Goal: Transaction & Acquisition: Purchase product/service

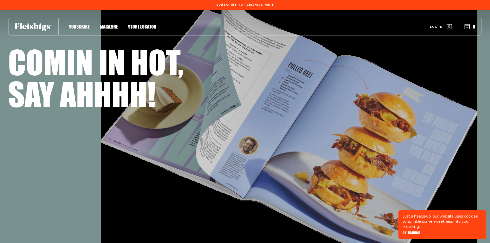
click at [110, 24] on span "Magazine" at bounding box center [109, 22] width 18 height 6
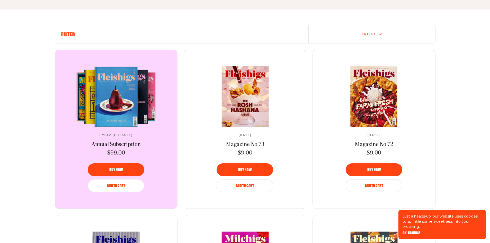
scroll to position [180, 0]
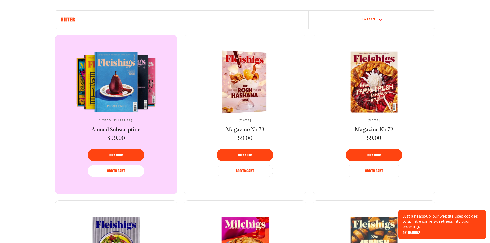
drag, startPoint x: 263, startPoint y: 120, endPoint x: 228, endPoint y: 120, distance: 35.2
click at [228, 120] on div "[DATE] Magazine No 73 $9.00" at bounding box center [245, 131] width 86 height 24
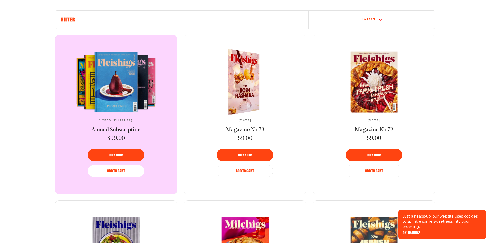
copy span "[DATE]"
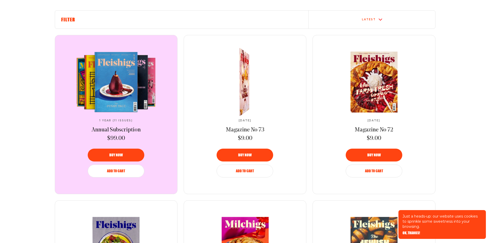
click at [269, 134] on div "[DATE] Magazine No 73 $9.00" at bounding box center [245, 131] width 86 height 24
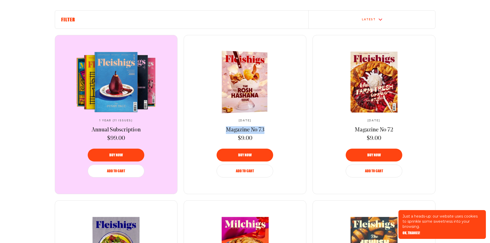
drag, startPoint x: 268, startPoint y: 129, endPoint x: 228, endPoint y: 130, distance: 39.6
click at [228, 130] on div "[DATE] Magazine No 73 $9.00" at bounding box center [245, 131] width 86 height 24
copy span "Magazine No 73"
drag, startPoint x: 229, startPoint y: 119, endPoint x: 261, endPoint y: 118, distance: 31.9
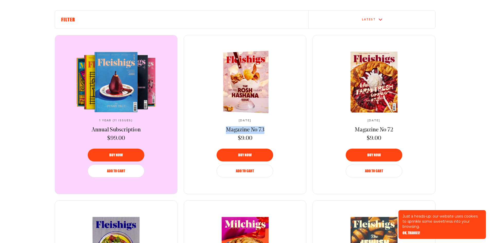
click at [261, 118] on div "[DATE] Magazine No 73 $9.00" at bounding box center [245, 97] width 86 height 91
copy span "[DATE]"
